Goal: Find specific page/section: Find specific page/section

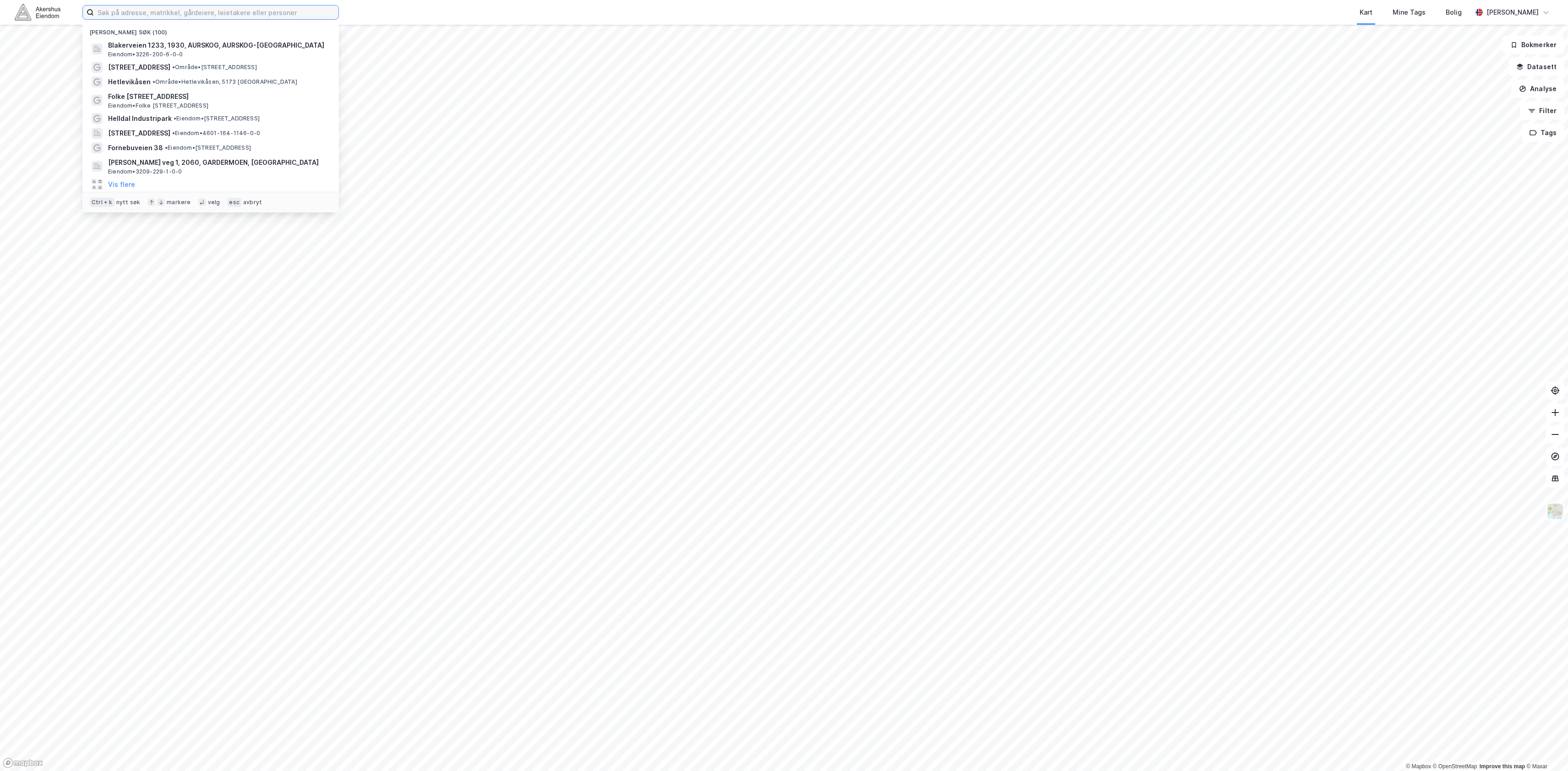
click at [218, 5] on input at bounding box center [216, 12] width 245 height 14
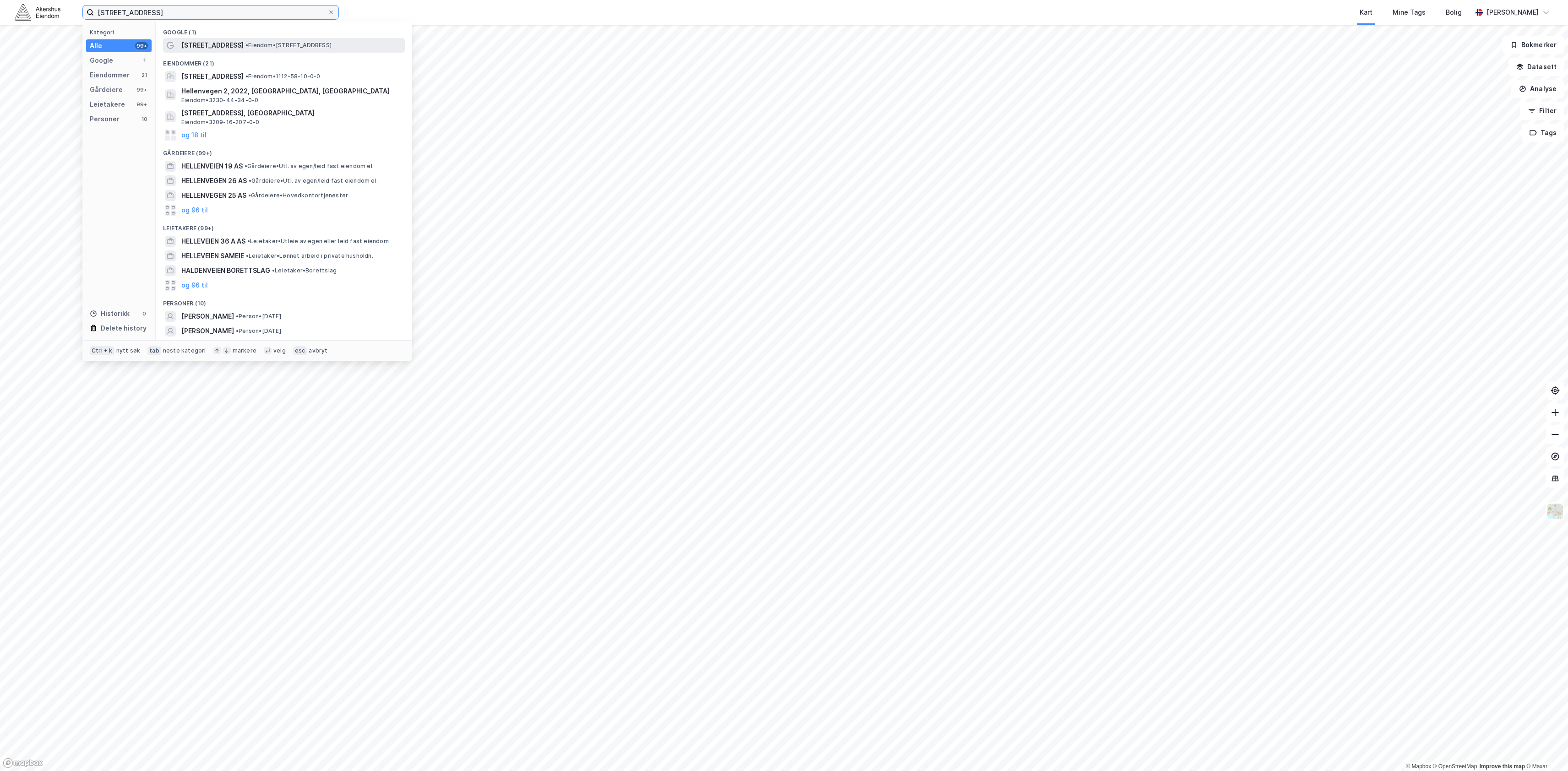
type input "[STREET_ADDRESS]"
click at [247, 47] on span "• Eiendom • [STREET_ADDRESS]" at bounding box center [288, 45] width 86 height 7
